Goal: Ask a question

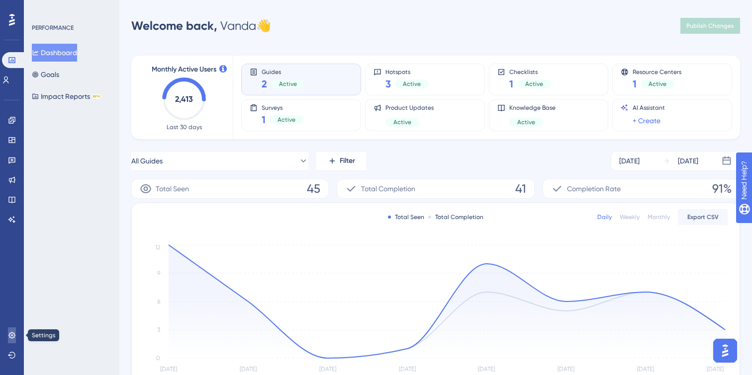
click at [14, 332] on icon at bounding box center [12, 336] width 8 height 8
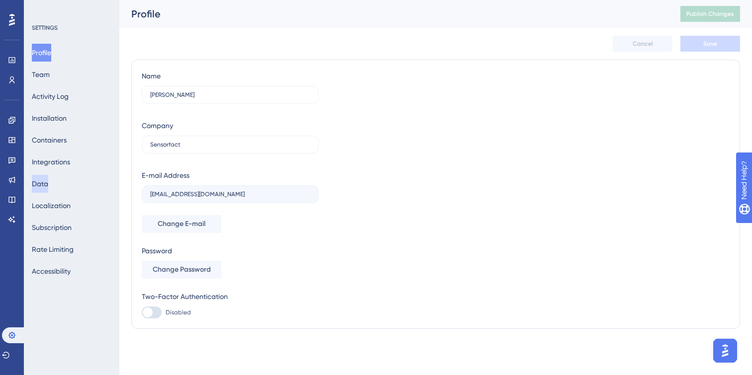
click at [48, 184] on button "Data" at bounding box center [40, 184] width 16 height 18
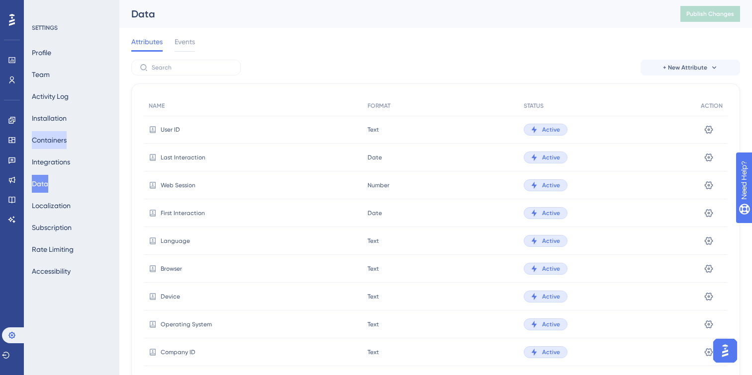
click at [54, 138] on button "Containers" at bounding box center [49, 140] width 35 height 18
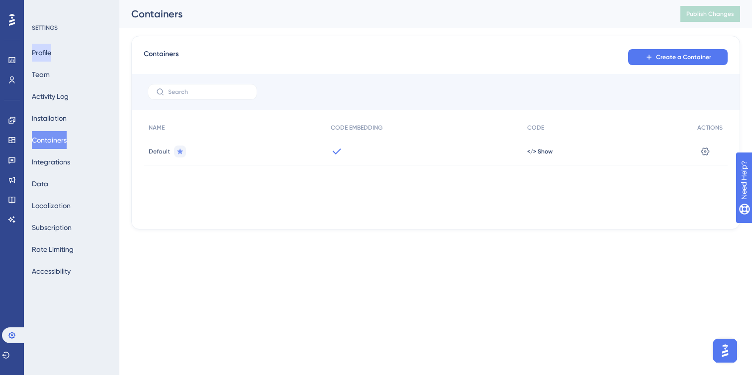
click at [51, 55] on button "Profile" at bounding box center [41, 53] width 19 height 18
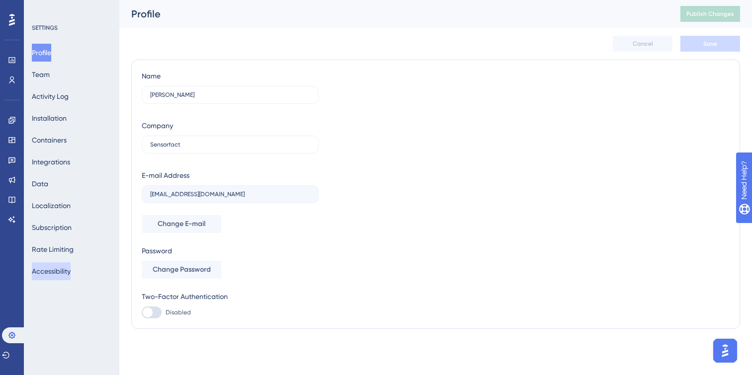
click at [65, 272] on button "Accessibility" at bounding box center [51, 271] width 39 height 18
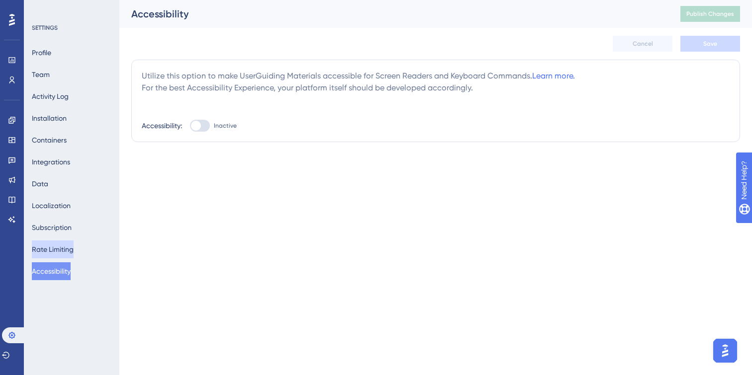
click at [65, 249] on button "Rate Limiting" at bounding box center [53, 250] width 42 height 18
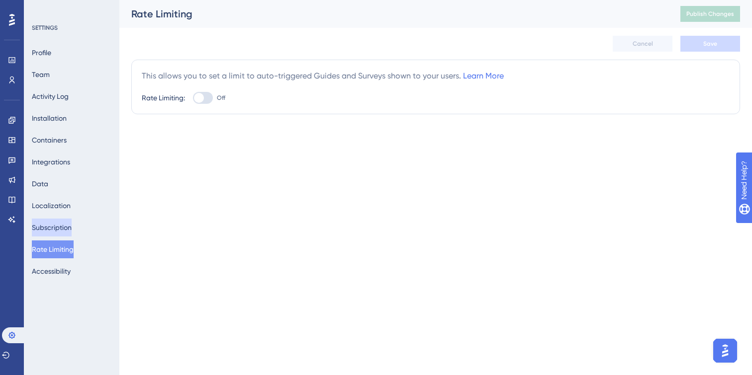
click at [63, 225] on button "Subscription" at bounding box center [52, 228] width 40 height 18
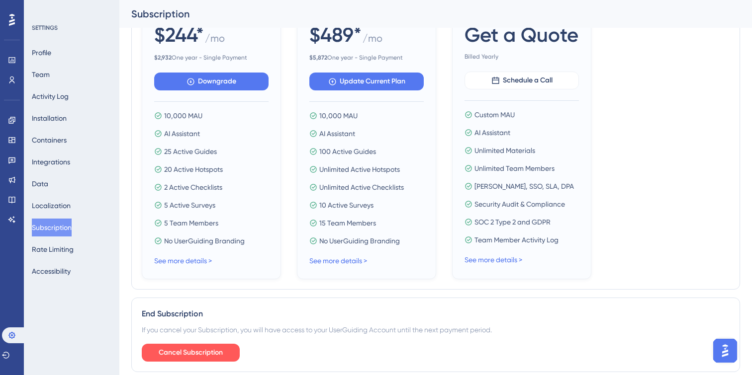
scroll to position [469, 0]
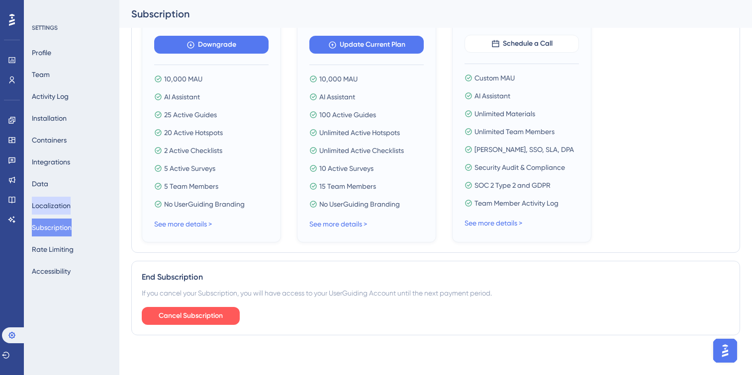
click at [59, 206] on button "Localization" at bounding box center [51, 206] width 39 height 18
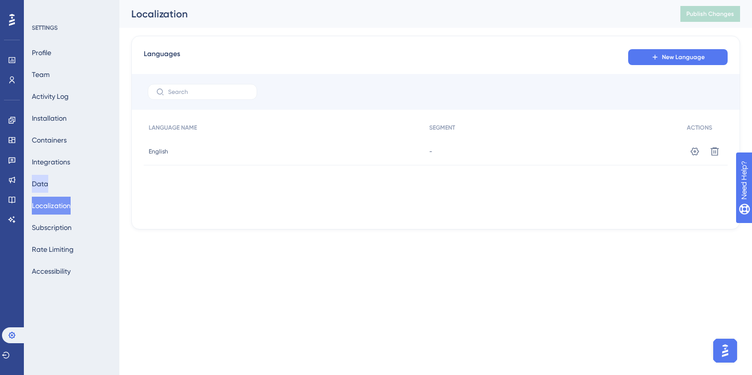
click at [43, 176] on button "Data" at bounding box center [40, 184] width 16 height 18
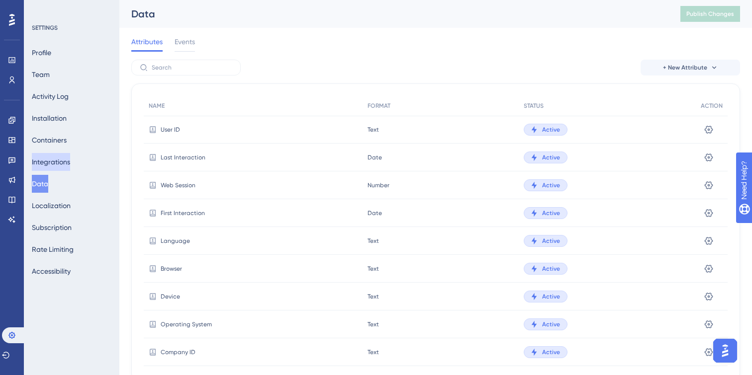
click at [48, 162] on button "Integrations" at bounding box center [51, 162] width 38 height 18
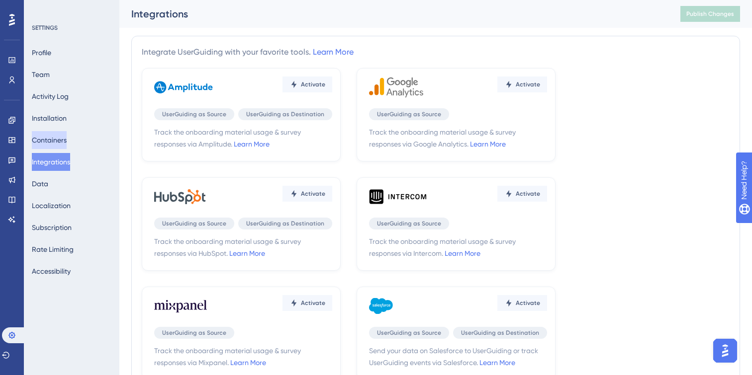
click at [56, 143] on button "Containers" at bounding box center [49, 140] width 35 height 18
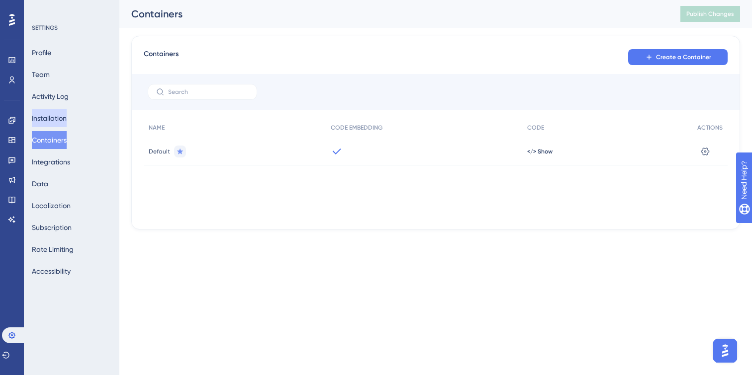
click at [57, 115] on button "Installation" at bounding box center [49, 118] width 35 height 18
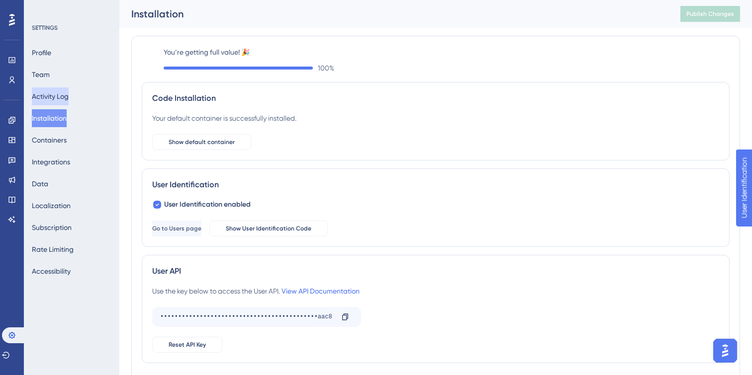
click at [69, 95] on button "Activity Log" at bounding box center [50, 96] width 37 height 18
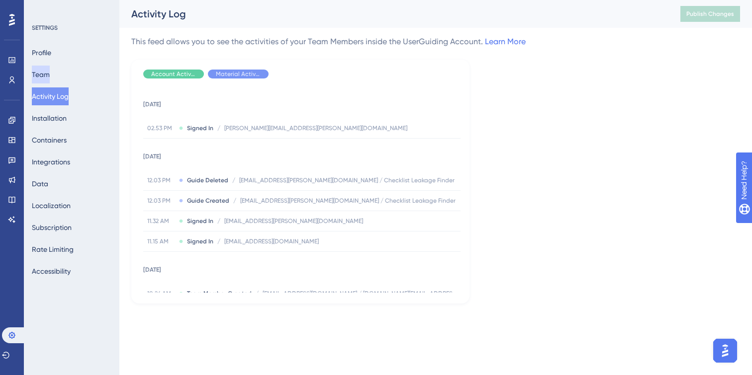
click at [50, 80] on button "Team" at bounding box center [41, 75] width 18 height 18
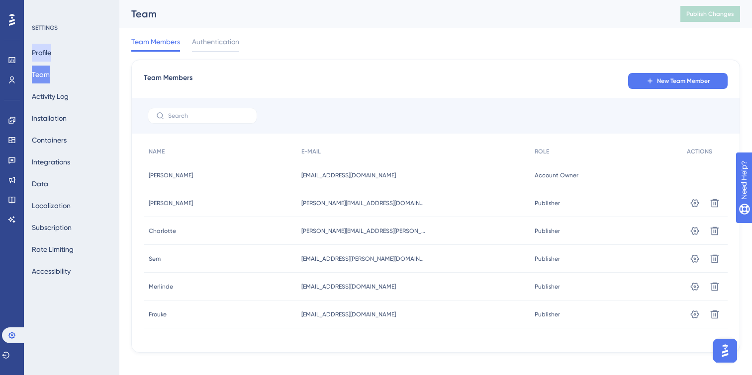
click at [49, 53] on button "Profile" at bounding box center [41, 53] width 19 height 18
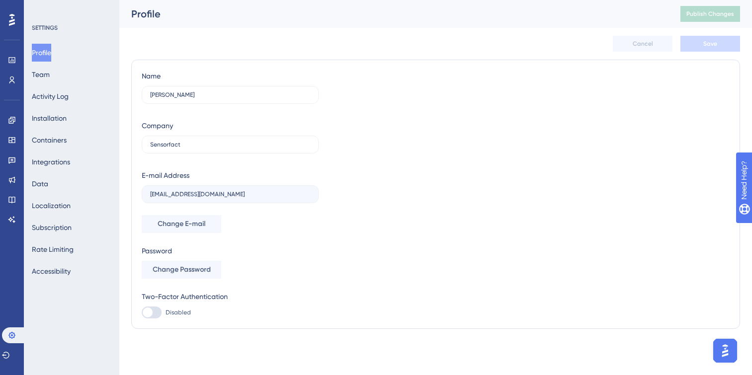
click at [19, 24] on div at bounding box center [12, 20] width 16 height 16
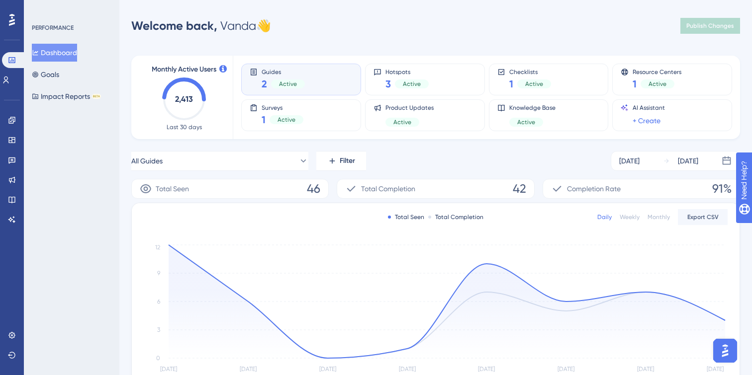
click at [729, 352] on img "Open AI Assistant Launcher" at bounding box center [725, 351] width 18 height 18
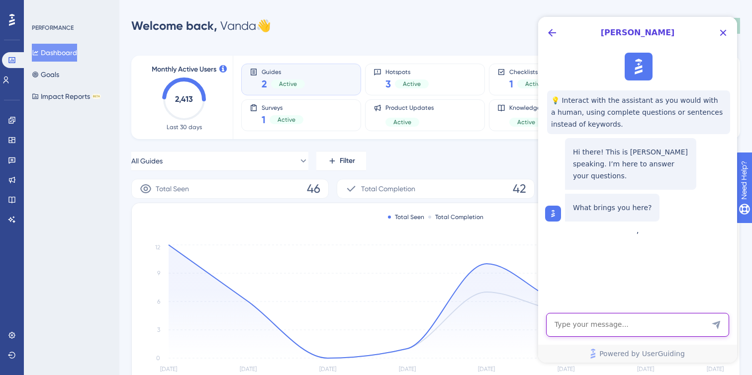
click at [589, 325] on textarea "AI Assistant Text Input" at bounding box center [637, 325] width 183 height 24
type textarea "w"
type textarea "how to request GDPR compliance?"
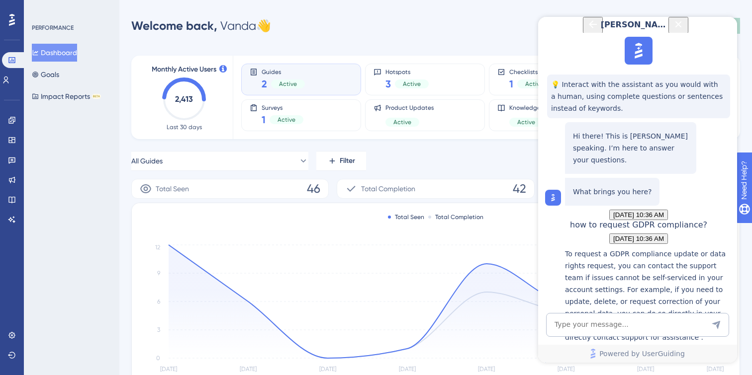
scroll to position [168, 0]
click at [598, 353] on div "GDPR Compliance" at bounding box center [648, 363] width 167 height 21
